Goal: Task Accomplishment & Management: Use online tool/utility

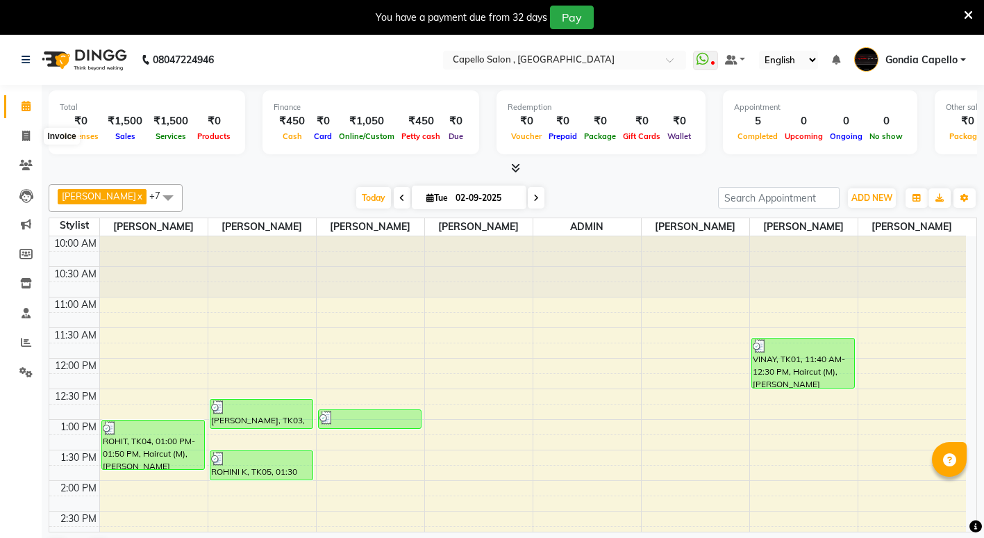
click at [27, 136] on icon at bounding box center [26, 136] width 8 height 10
select select "853"
select select "service"
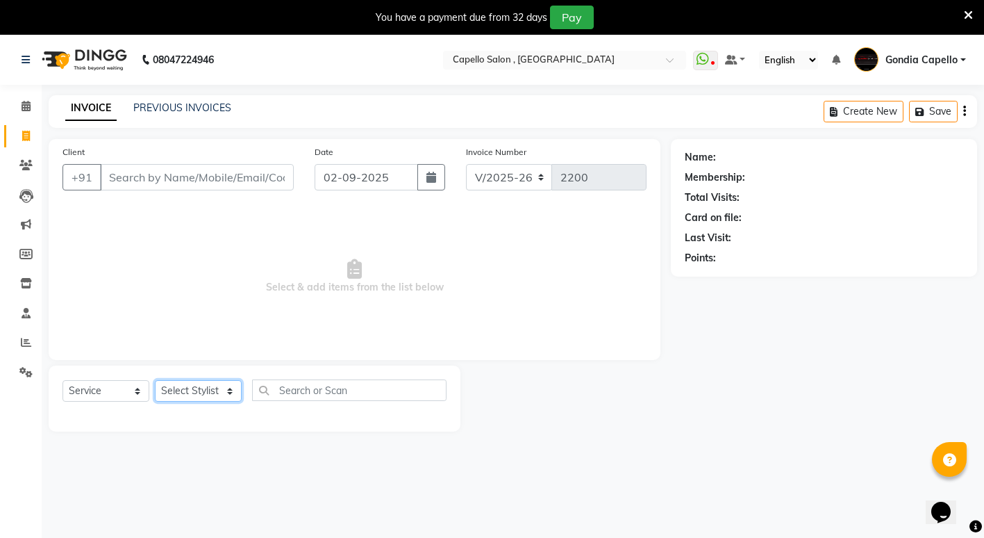
click at [180, 392] on select "Select Stylist ADMIN ANIKET BAGDE BHASKAR KAWDE GAURAV KHOBRAGADE Gondia Capell…" at bounding box center [198, 391] width 87 height 22
select select "16500"
click at [155, 380] on select "Select Stylist ADMIN ANIKET BAGDE BHASKAR KAWDE GAURAV KHOBRAGADE Gondia Capell…" at bounding box center [198, 391] width 87 height 22
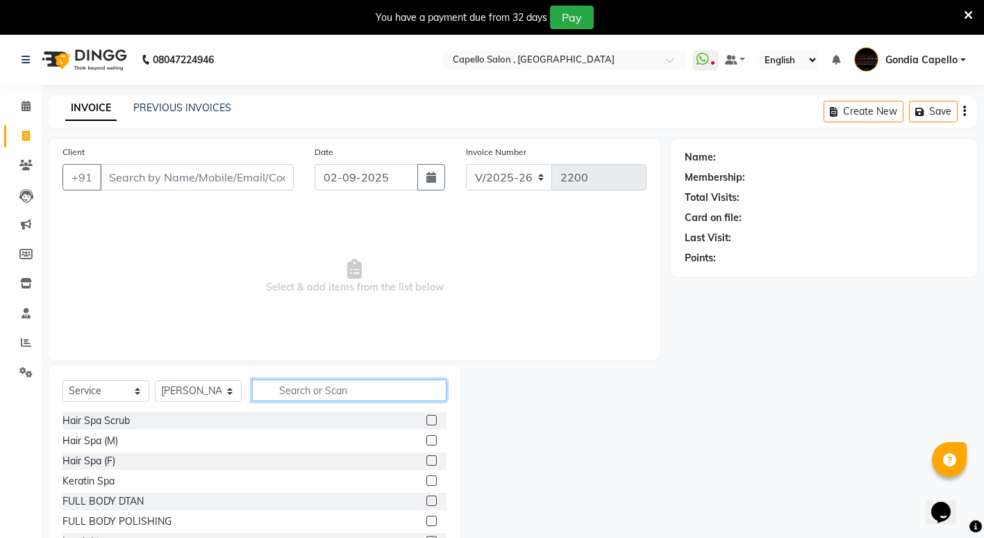
click at [322, 391] on input "text" at bounding box center [349, 390] width 194 height 22
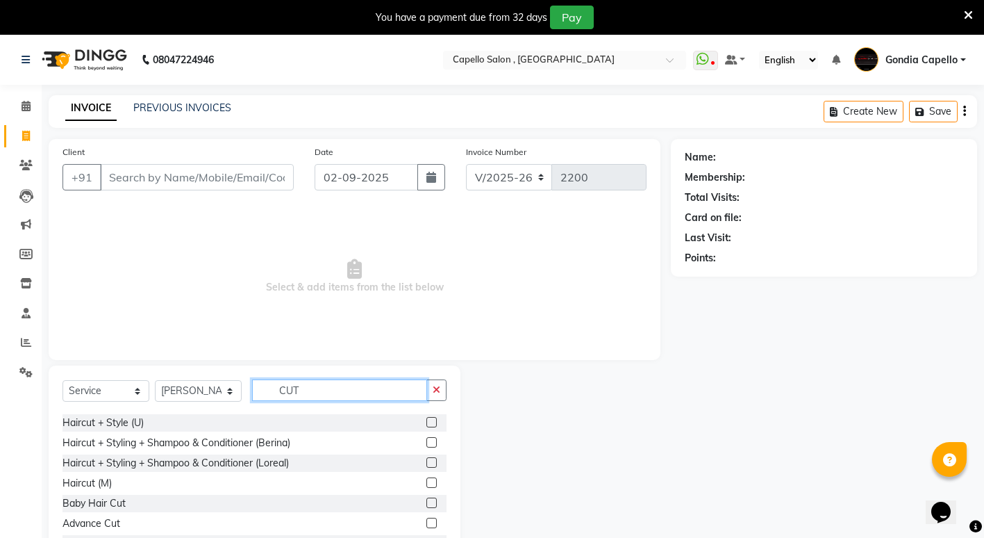
scroll to position [83, 0]
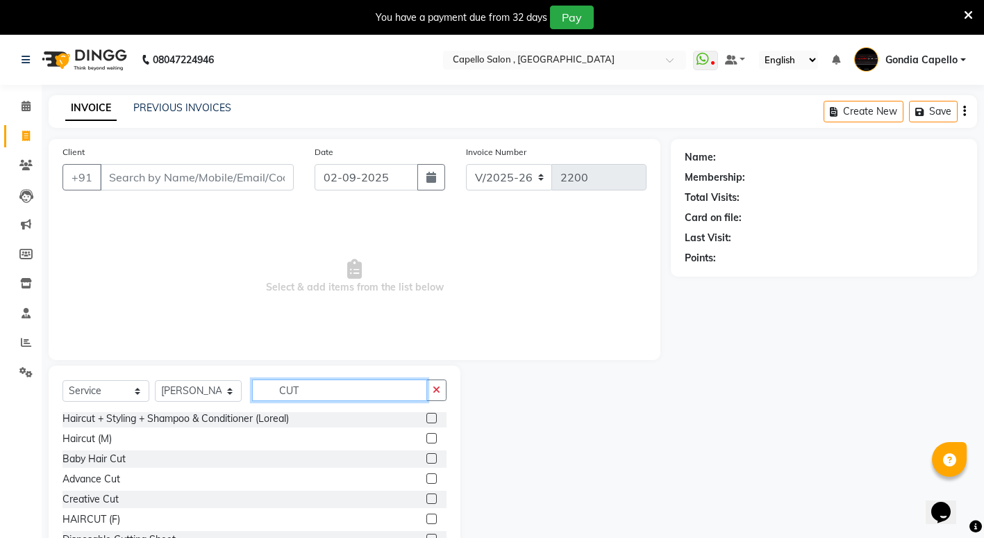
type input "CUT"
click at [426, 519] on label at bounding box center [431, 518] width 10 height 10
click at [426, 519] on input "checkbox" at bounding box center [430, 519] width 9 height 9
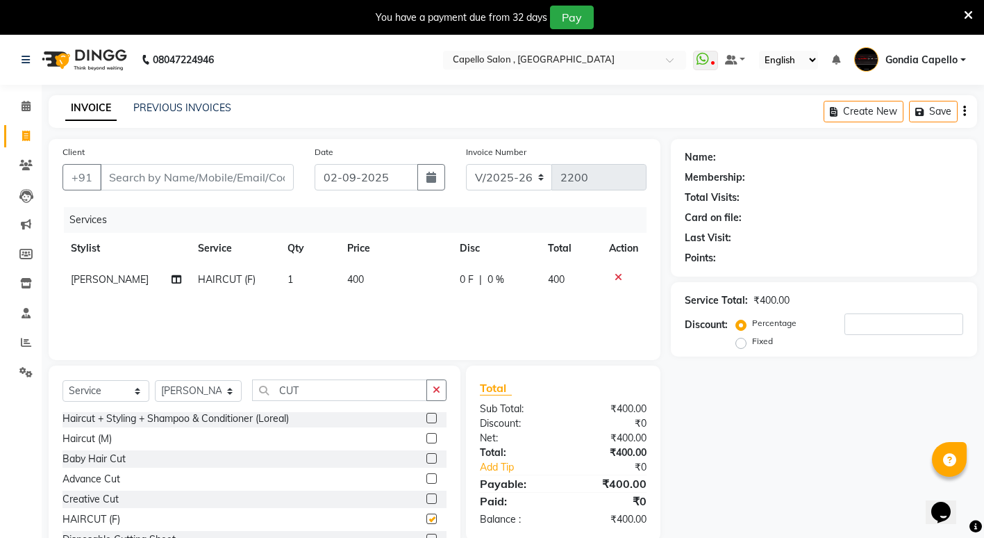
checkbox input "false"
click at [182, 395] on select "Select Stylist ADMIN ANIKET BAGDE BHASKAR KAWDE GAURAV KHOBRAGADE Gondia Capell…" at bounding box center [198, 391] width 87 height 22
select select "58211"
click at [155, 380] on select "Select Stylist ADMIN ANIKET BAGDE BHASKAR KAWDE GAURAV KHOBRAGADE Gondia Capell…" at bounding box center [198, 391] width 87 height 22
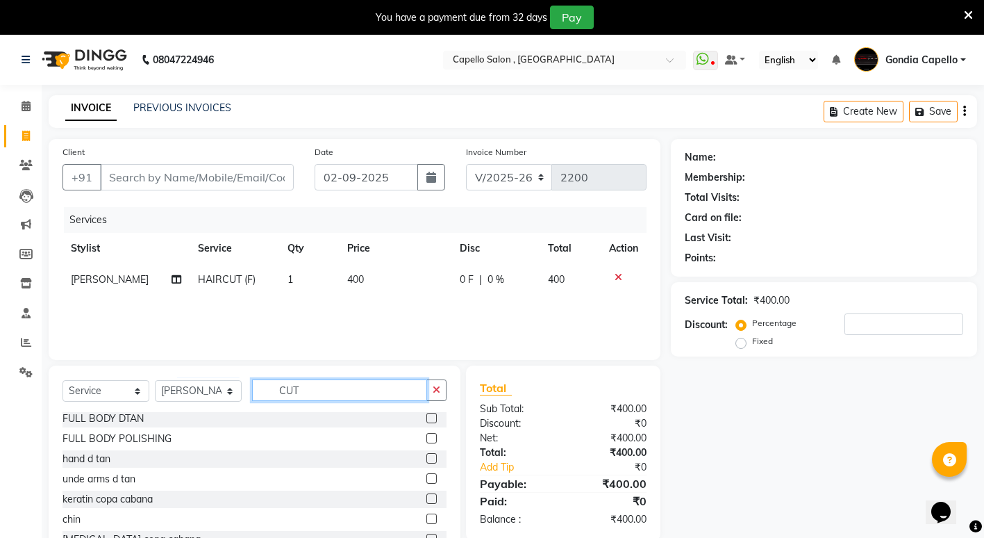
click at [320, 389] on input "CUT" at bounding box center [339, 390] width 175 height 22
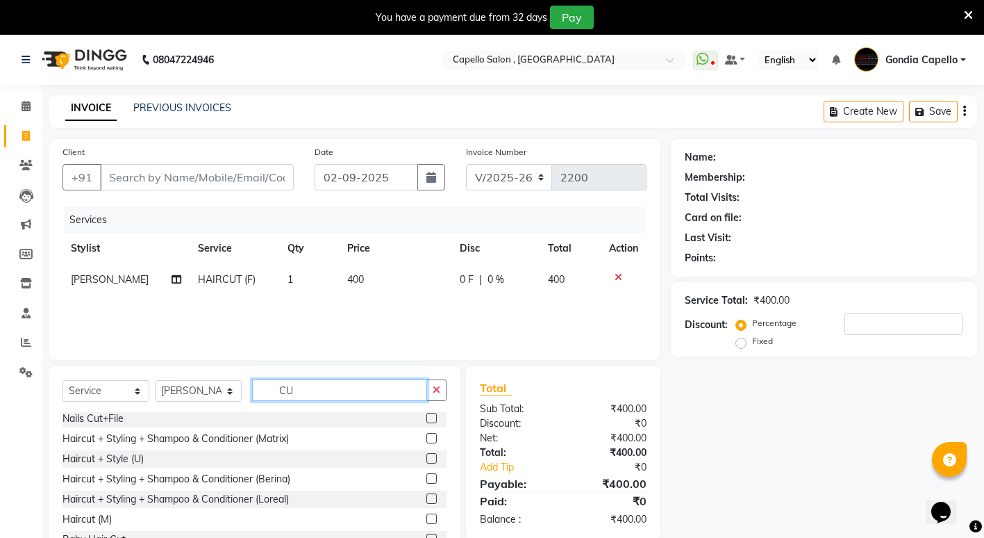
type input "C"
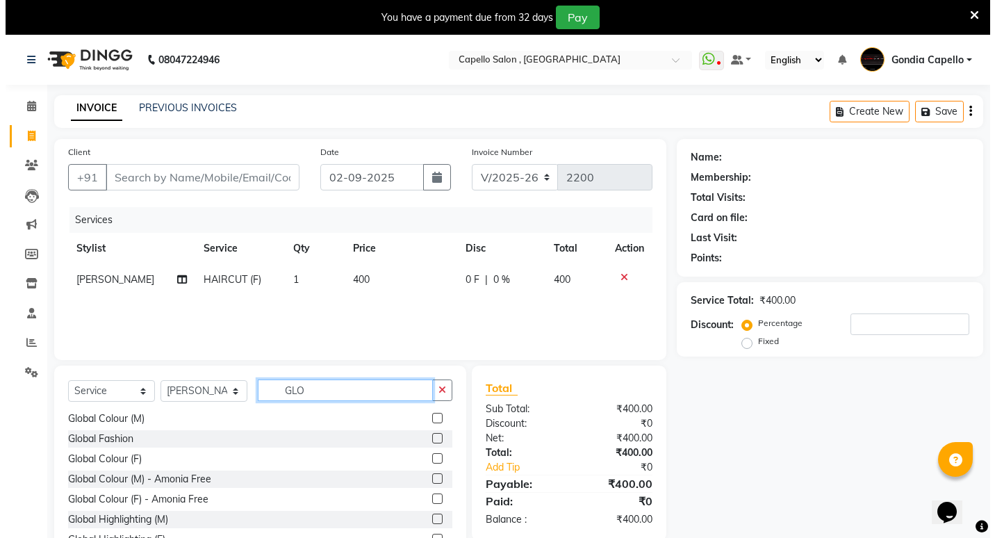
scroll to position [2, 0]
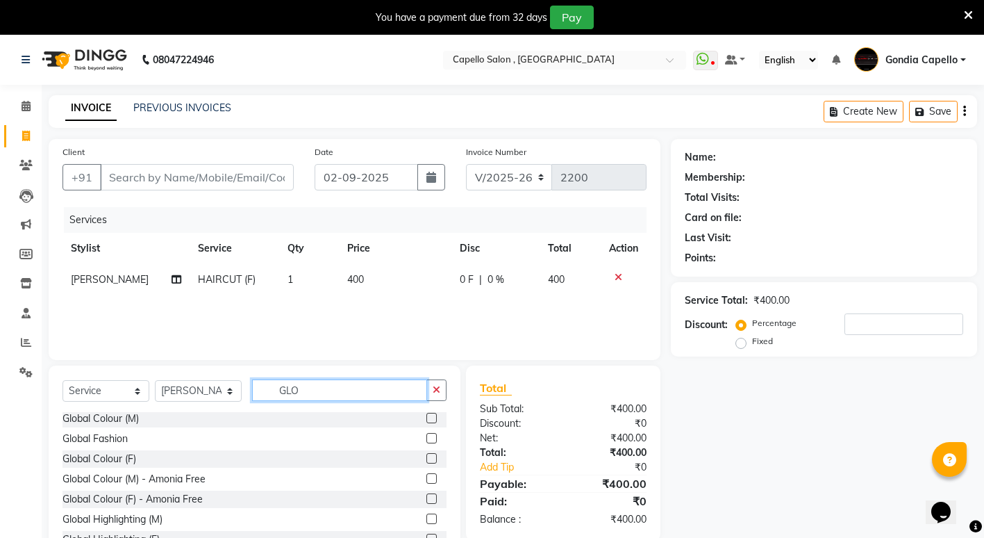
type input "GLO"
click at [426, 459] on label at bounding box center [431, 458] width 10 height 10
click at [426, 459] on input "checkbox" at bounding box center [430, 458] width 9 height 9
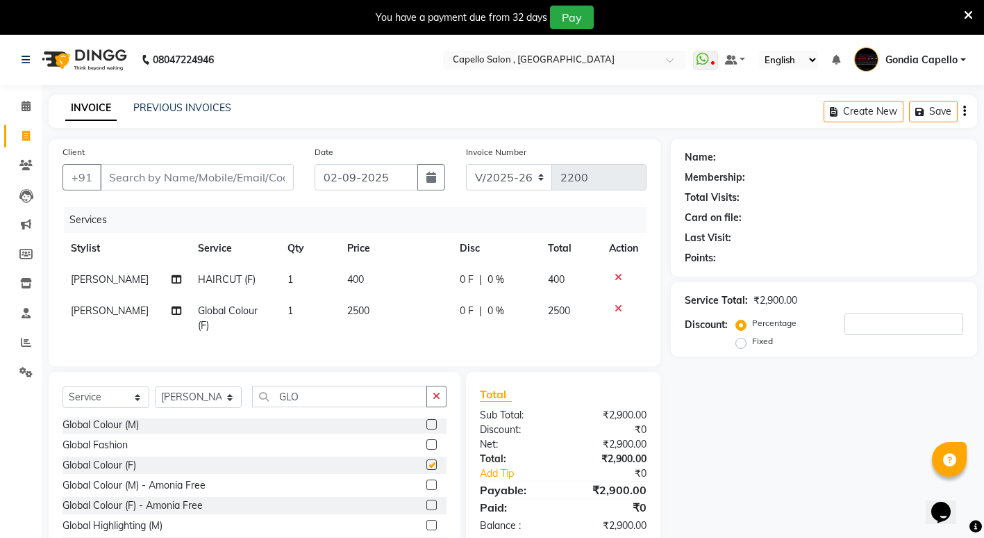
checkbox input "false"
click at [203, 176] on input "Client" at bounding box center [197, 177] width 194 height 26
type input "9"
type input "0"
type input "9834363181"
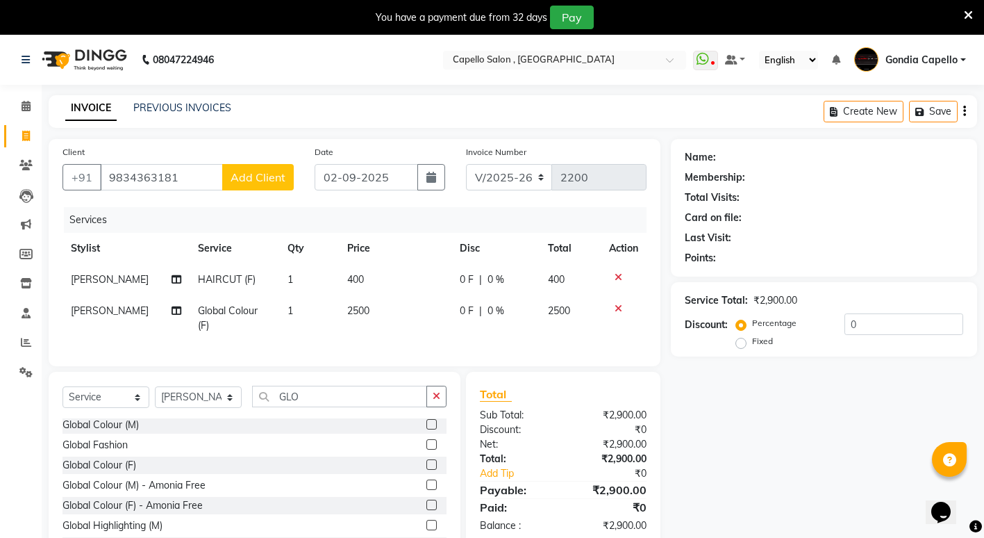
click at [247, 180] on span "Add Client" at bounding box center [258, 177] width 55 height 14
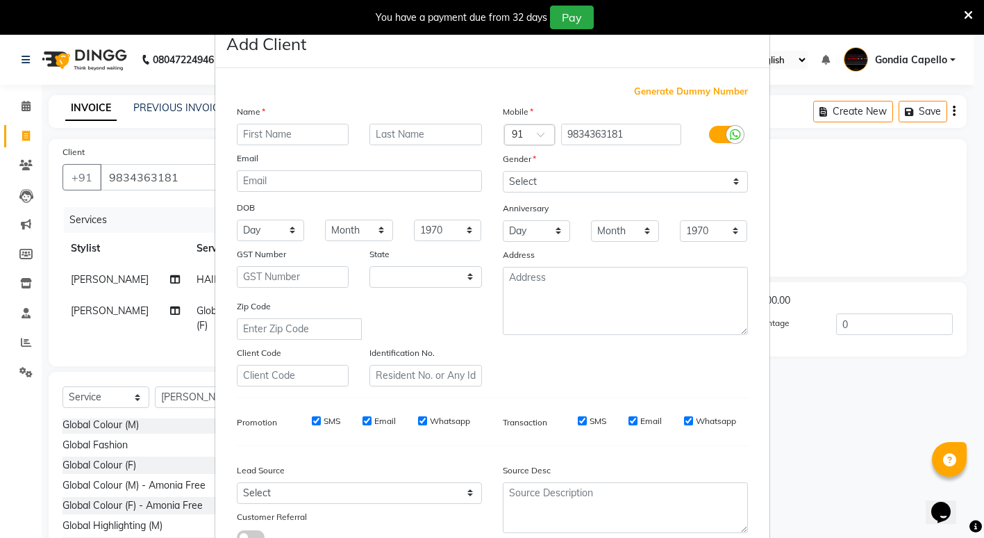
select select "22"
click at [327, 130] on input "text" at bounding box center [298, 135] width 113 height 22
type input "REENA"
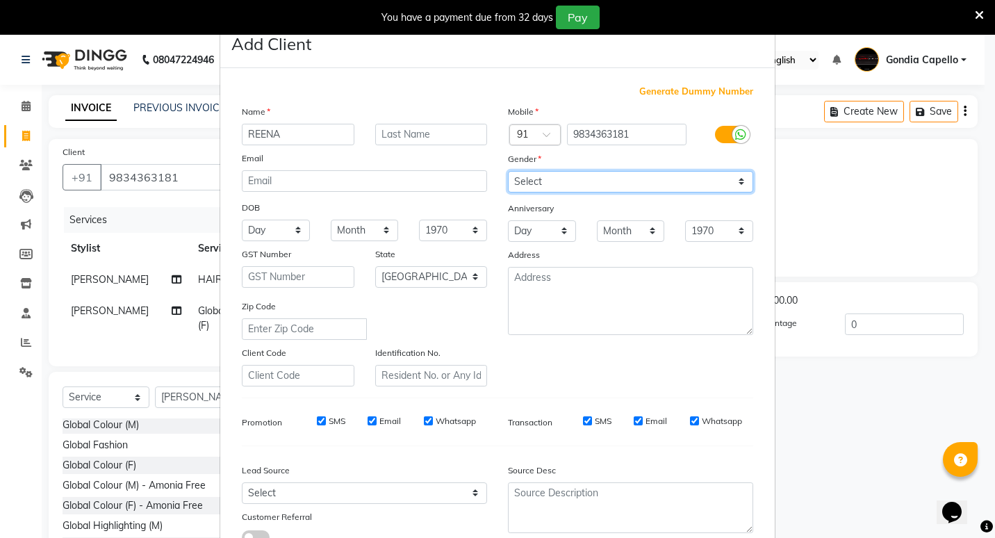
click at [526, 183] on select "Select Male Female Other Prefer Not To Say" at bounding box center [630, 182] width 245 height 22
select select "female"
click at [508, 171] on select "Select Male Female Other Prefer Not To Say" at bounding box center [630, 182] width 245 height 22
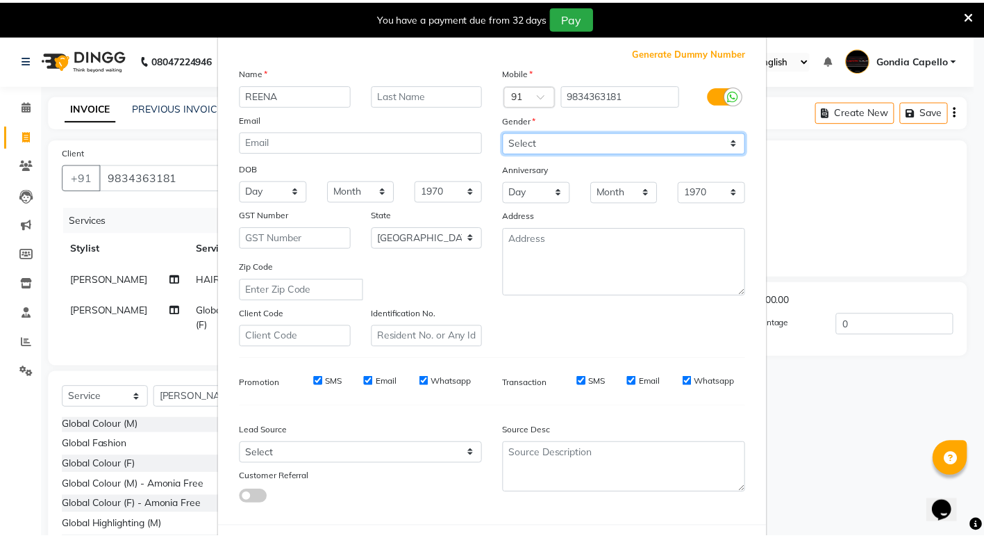
scroll to position [103, 0]
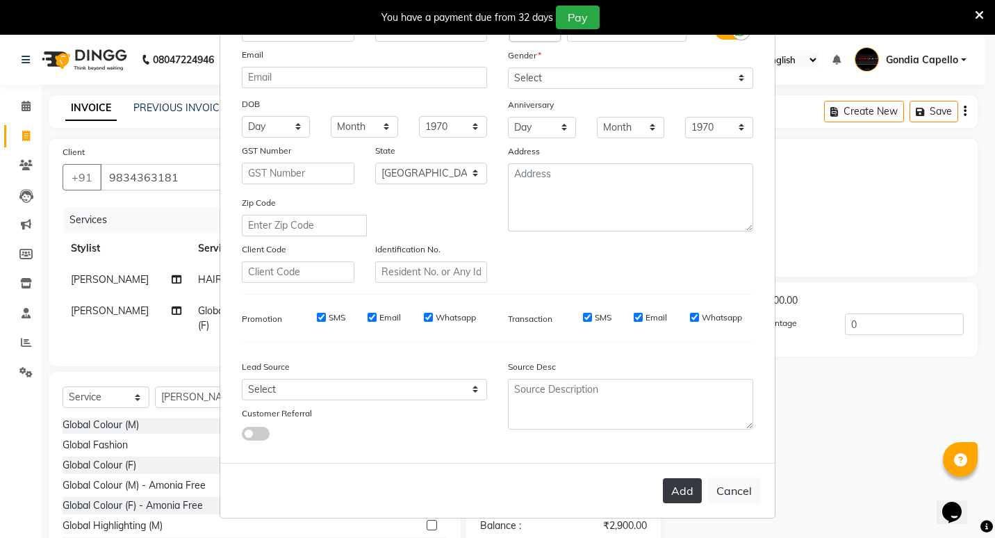
click at [676, 492] on button "Add" at bounding box center [682, 490] width 39 height 25
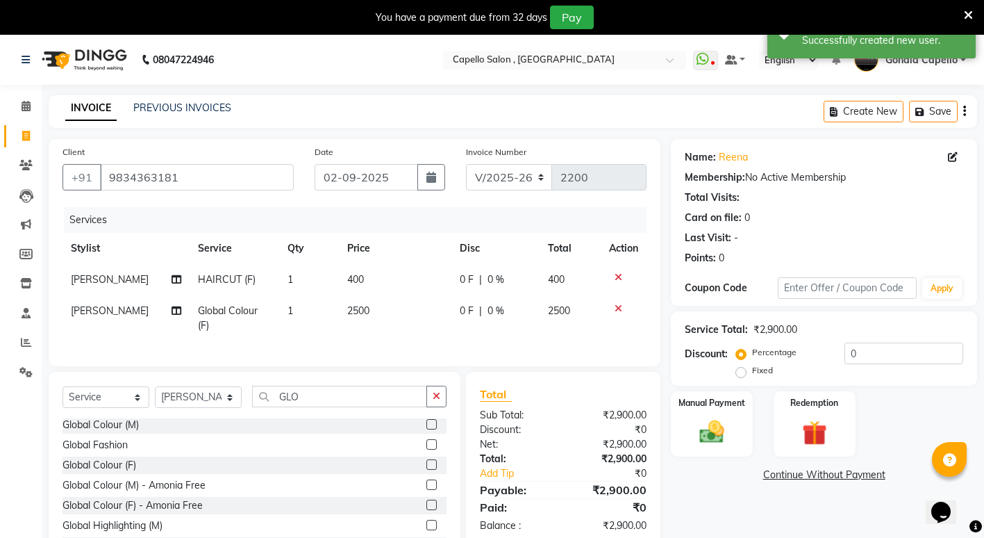
click at [379, 308] on td "2500" at bounding box center [395, 318] width 113 height 46
select select "58211"
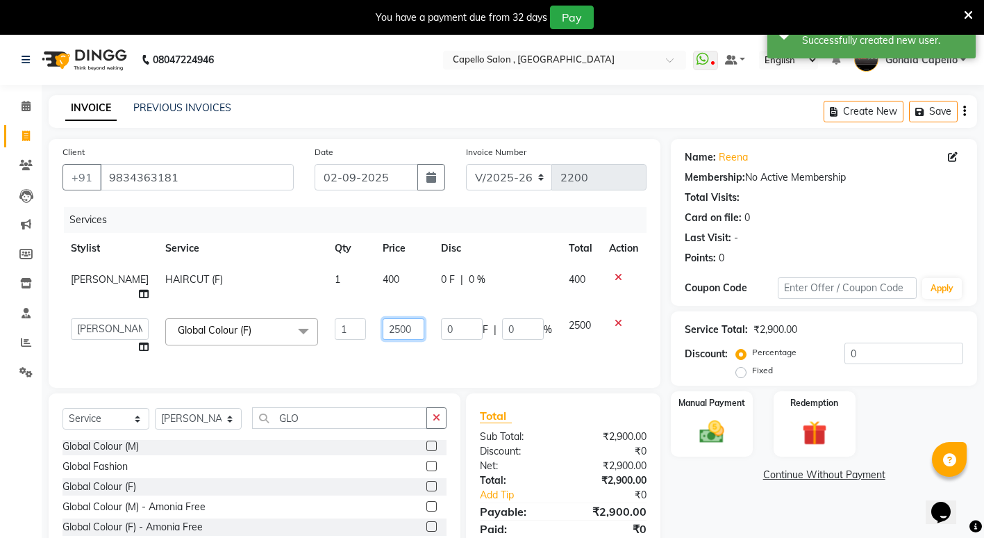
click at [408, 340] on input "2500" at bounding box center [404, 329] width 42 height 22
type input "2"
type input "4000"
click at [308, 438] on div "Select Service Product Membership Package Voucher Prepaid Gift Card Select Styl…" at bounding box center [255, 495] width 412 height 205
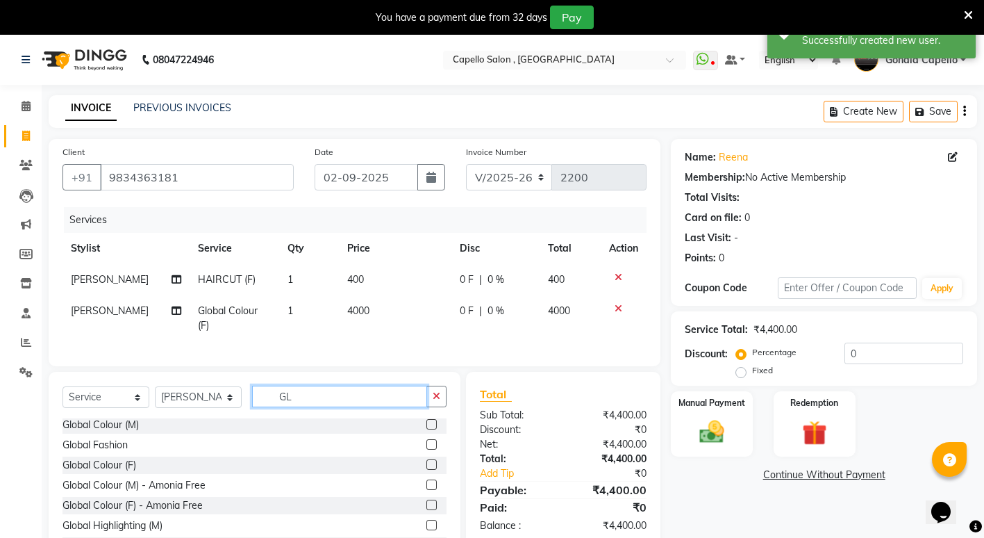
type input "G"
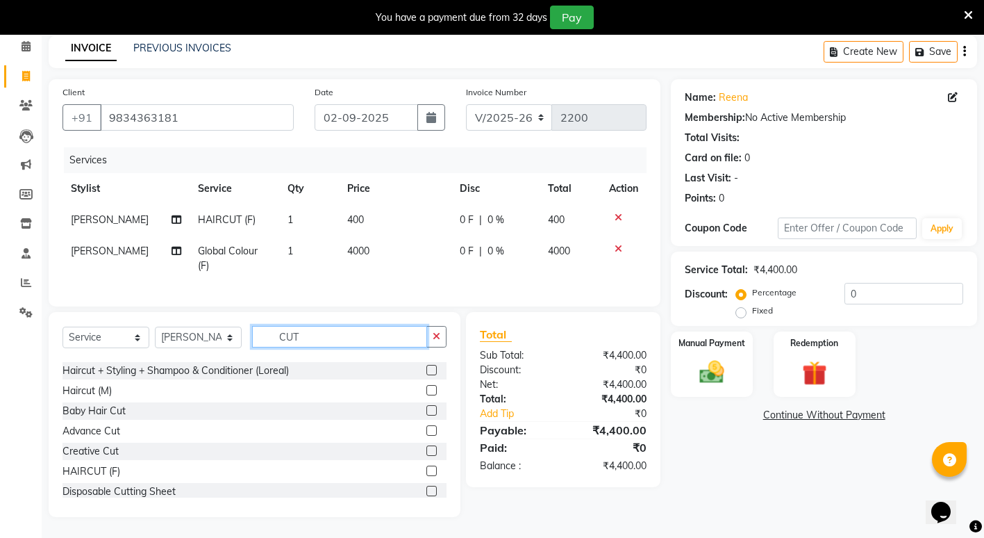
scroll to position [83, 0]
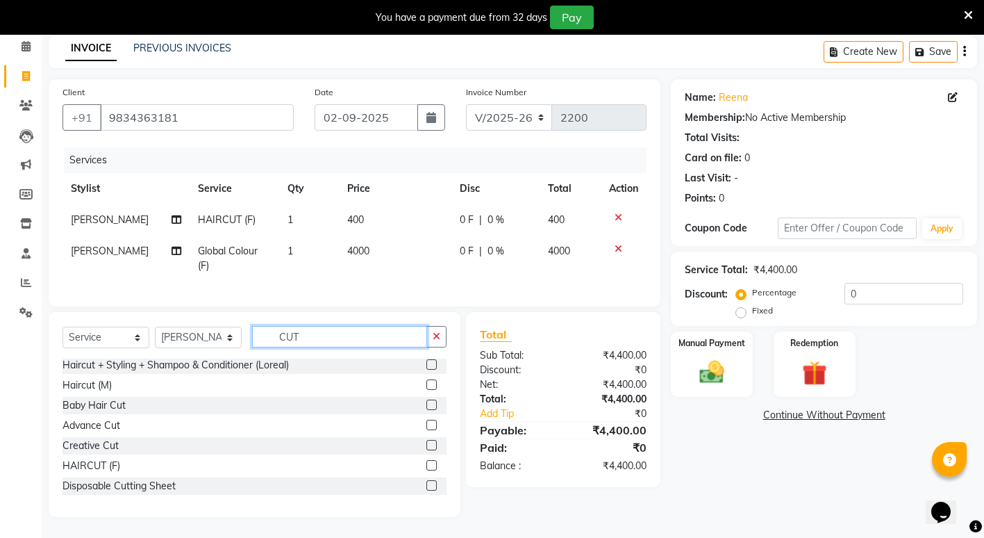
type input "CUT"
click at [426, 467] on label at bounding box center [431, 465] width 10 height 10
click at [426, 467] on input "checkbox" at bounding box center [430, 465] width 9 height 9
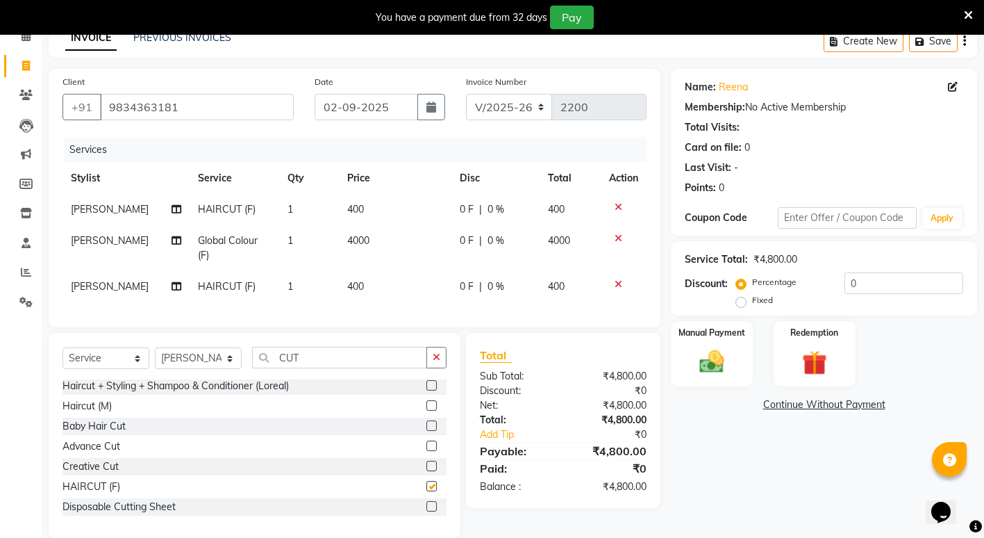
checkbox input "false"
click at [707, 367] on img at bounding box center [712, 362] width 42 height 30
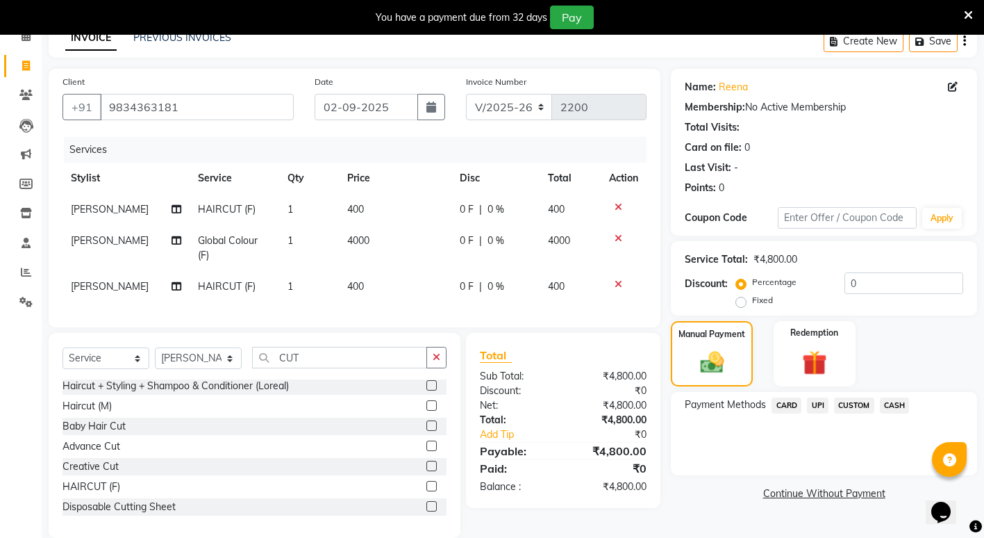
click at [900, 406] on span "CASH" at bounding box center [895, 405] width 30 height 16
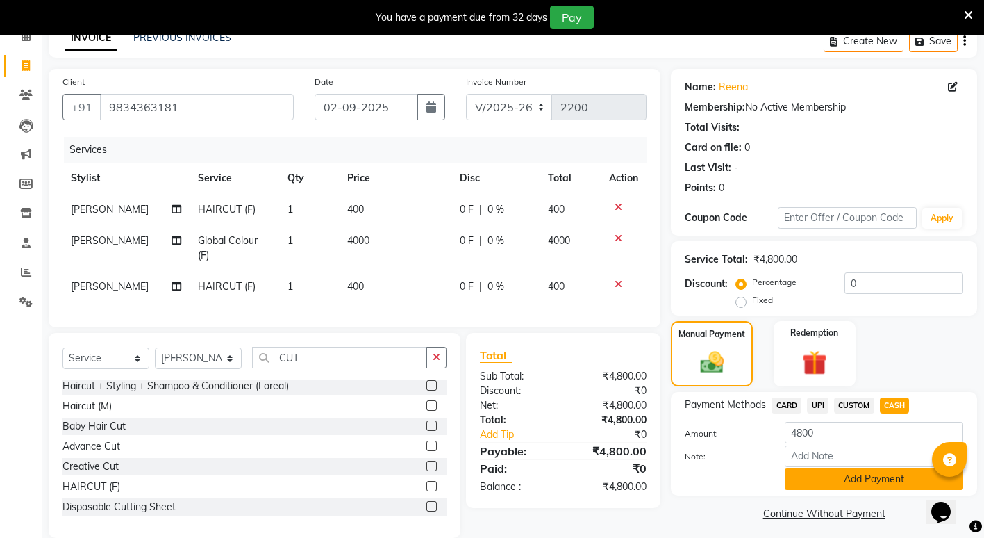
click at [871, 482] on button "Add Payment" at bounding box center [874, 479] width 179 height 22
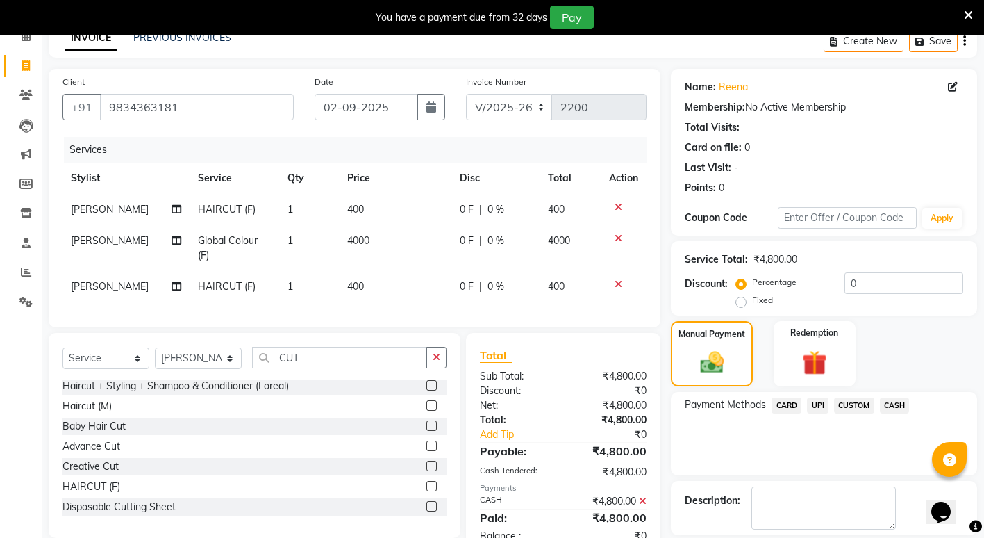
scroll to position [135, 0]
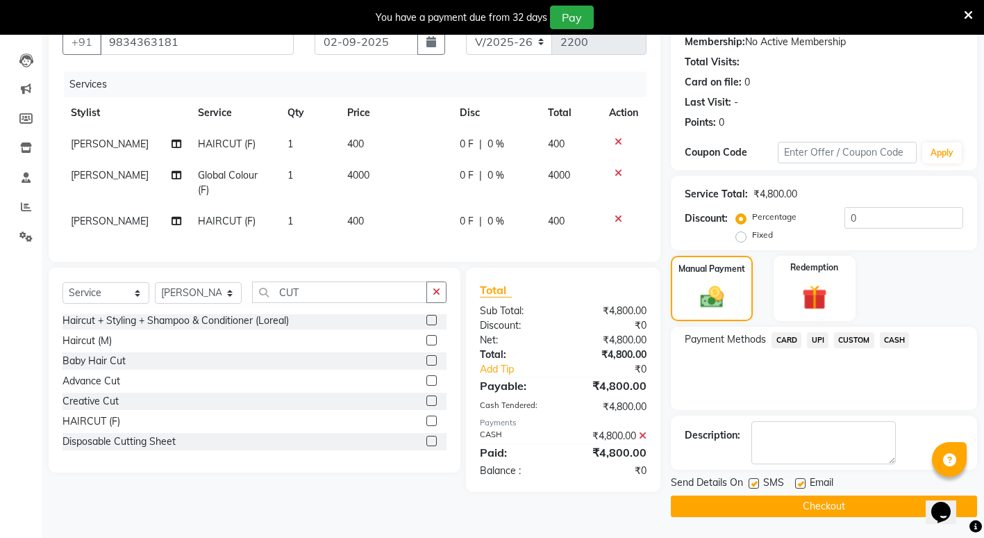
click at [818, 516] on button "Checkout" at bounding box center [824, 506] width 306 height 22
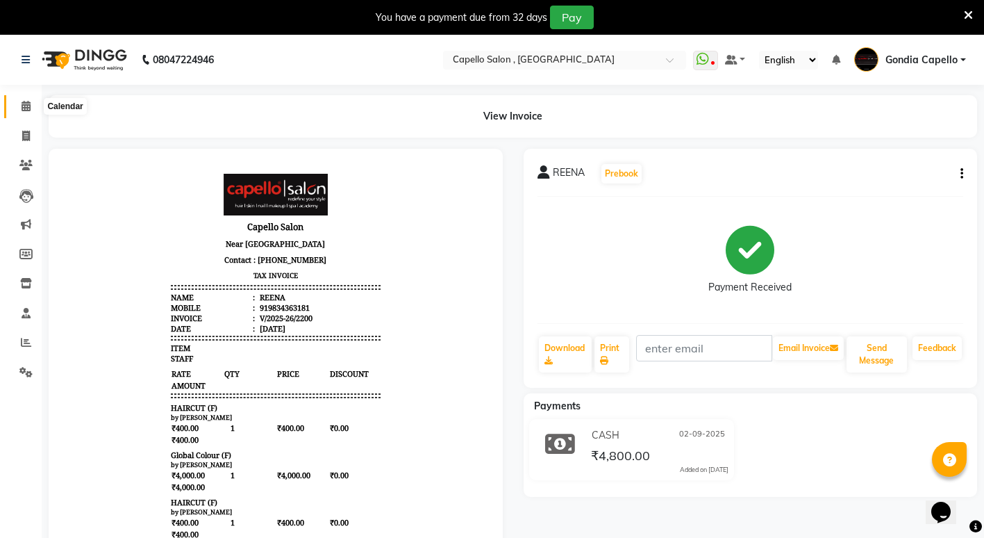
click at [25, 106] on icon at bounding box center [26, 106] width 9 height 10
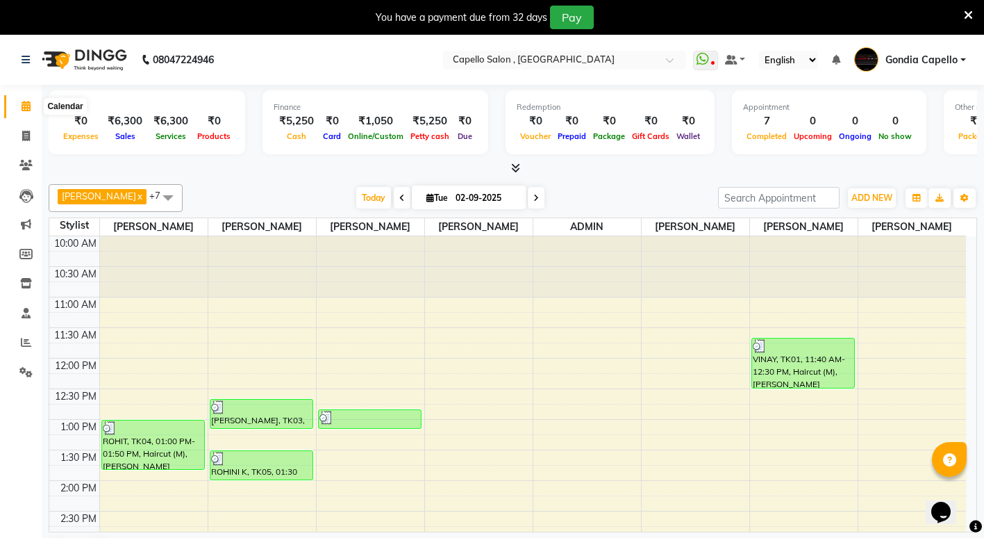
click at [31, 102] on icon at bounding box center [26, 106] width 9 height 10
